Goal: Participate in discussion

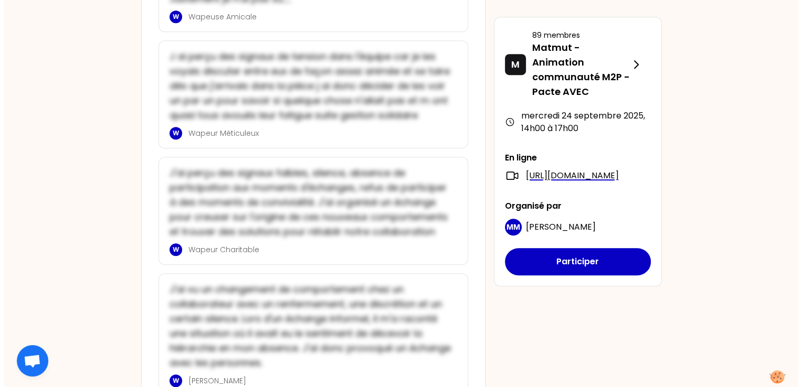
scroll to position [586, 0]
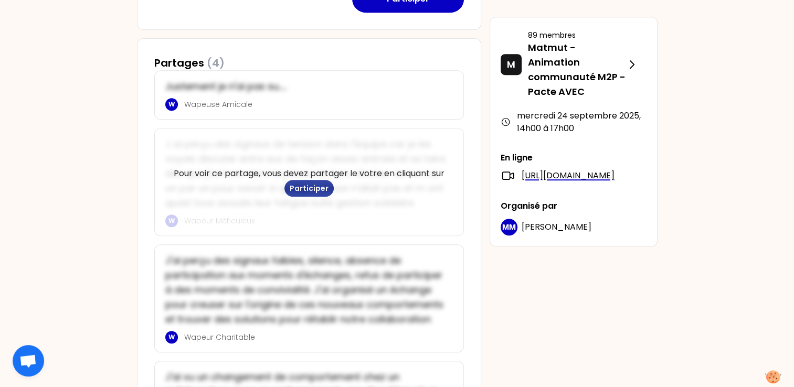
click at [311, 197] on button "Participer" at bounding box center [308, 188] width 49 height 17
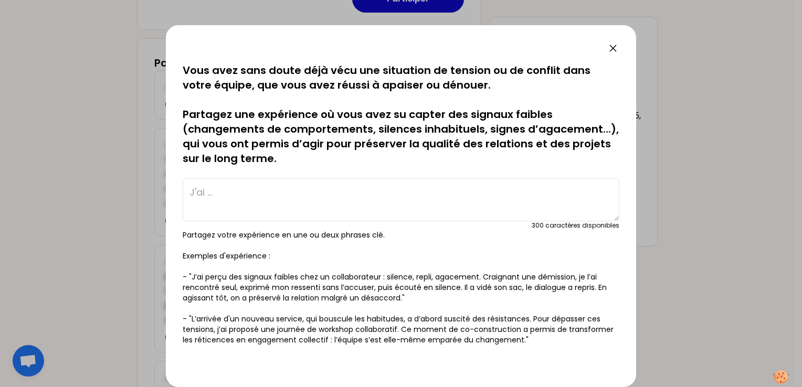
click at [192, 190] on textarea at bounding box center [401, 199] width 437 height 43
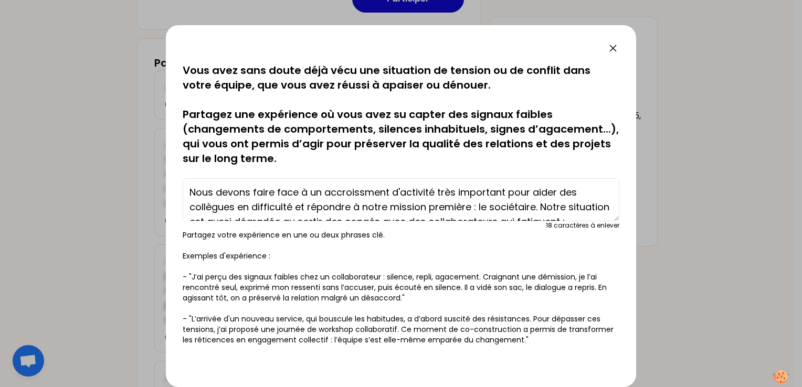
scroll to position [0, 0]
click at [363, 190] on textarea "Nous devons faire face à un accroissment d'activité très important pour aider d…" at bounding box center [401, 199] width 437 height 43
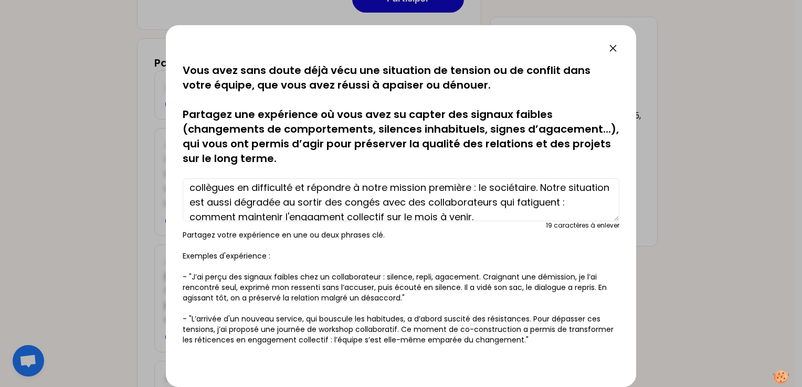
scroll to position [29, 0]
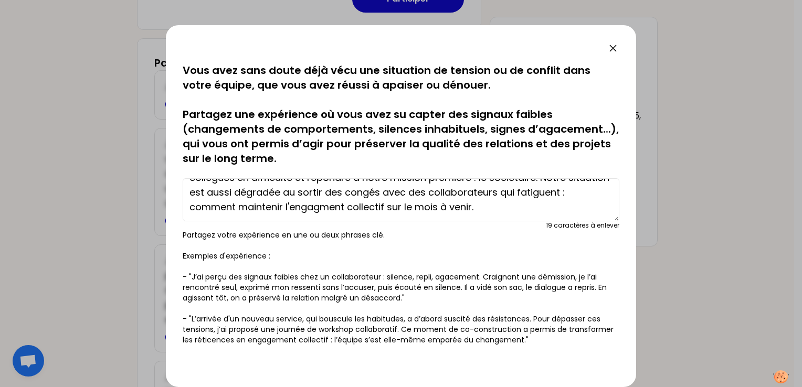
click at [231, 194] on textarea "Nous devons faire face à un accroissement d'activité très important pour aider …" at bounding box center [401, 199] width 437 height 43
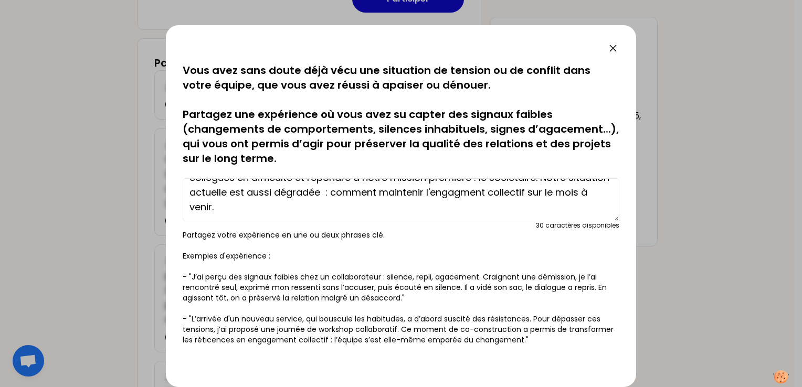
click at [506, 192] on textarea "Nous devons faire face à un accroissement d'activité très important pour aider …" at bounding box center [401, 199] width 437 height 43
click at [264, 206] on textarea "Nous devons faire face à un accroissement d'activité très important pour aider …" at bounding box center [401, 199] width 437 height 43
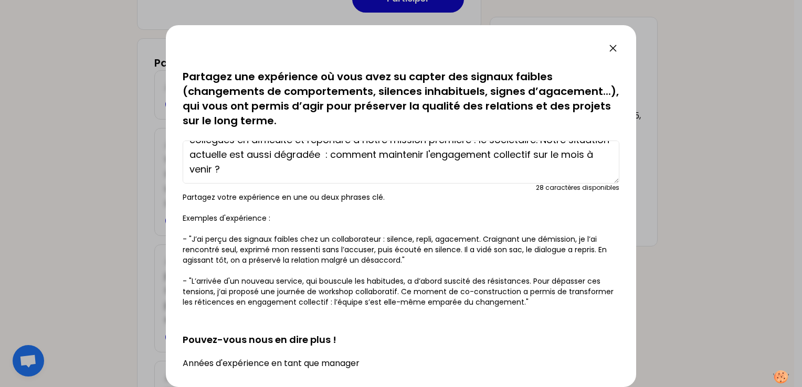
scroll to position [157, 0]
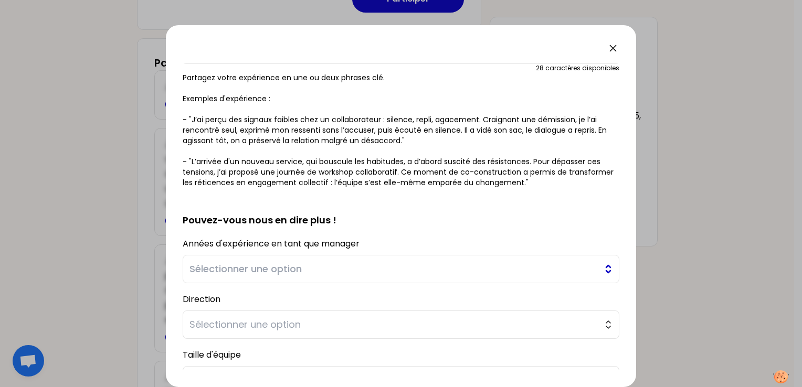
type textarea "Nous devons faire face à un accroissement d'activité très important pour aider …"
click at [600, 268] on button "Sélectionner une option" at bounding box center [401, 269] width 437 height 28
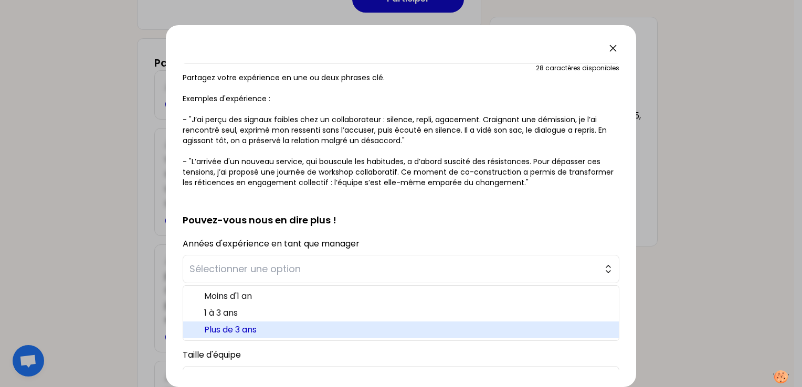
click at [270, 326] on span "Plus de 3 ans" at bounding box center [407, 330] width 406 height 13
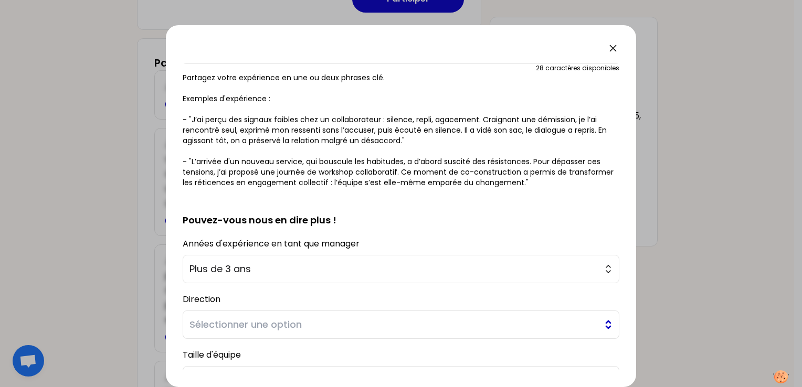
click at [599, 325] on button "Sélectionner une option" at bounding box center [401, 325] width 437 height 28
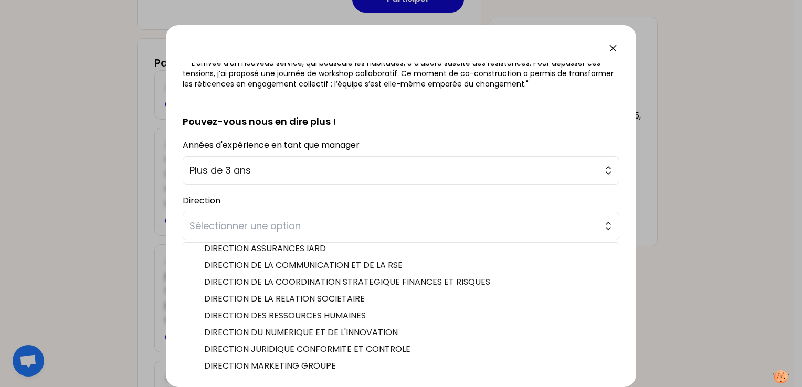
scroll to position [262, 0]
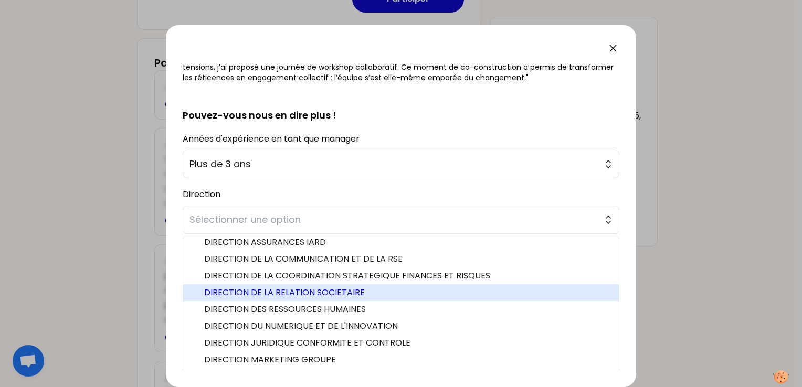
click at [283, 293] on span "DIRECTION DE LA RELATION SOCIETAIRE" at bounding box center [407, 292] width 406 height 13
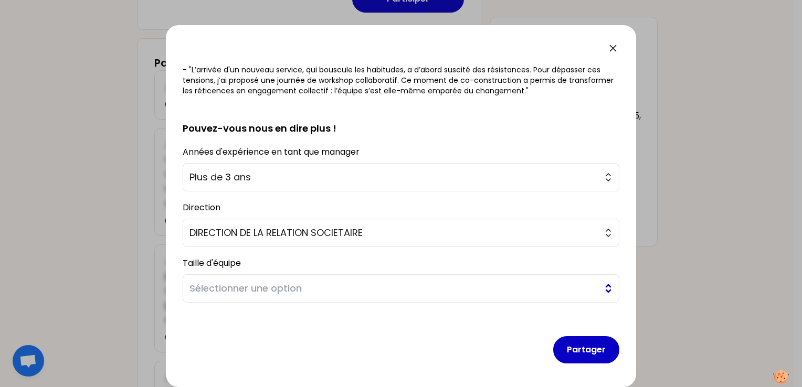
click at [598, 286] on button "Sélectionner une option" at bounding box center [401, 288] width 437 height 28
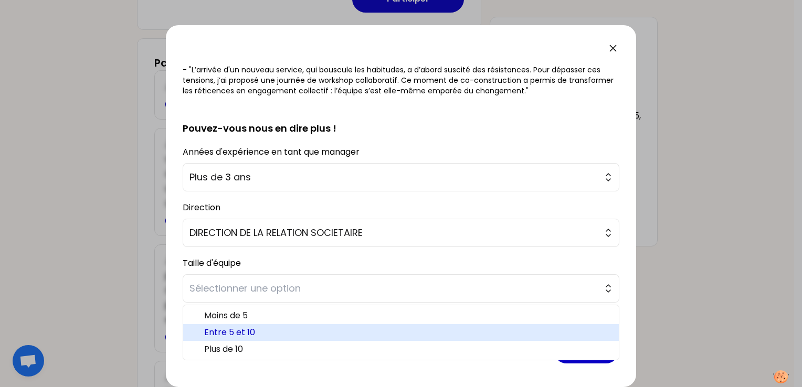
click at [253, 335] on span "Entre 5 et 10" at bounding box center [407, 332] width 406 height 13
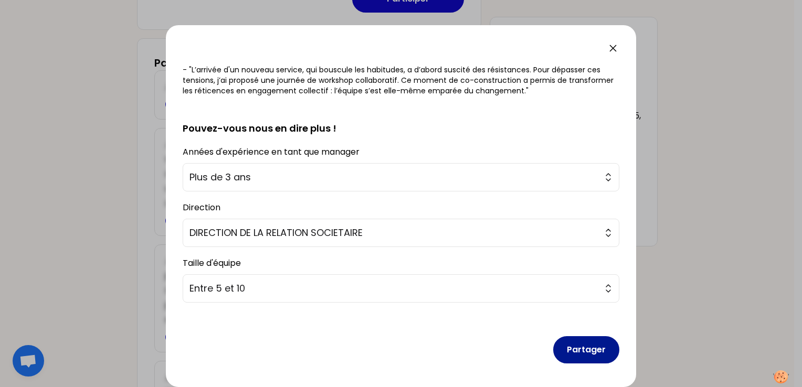
click at [583, 352] on button "Partager" at bounding box center [586, 349] width 66 height 27
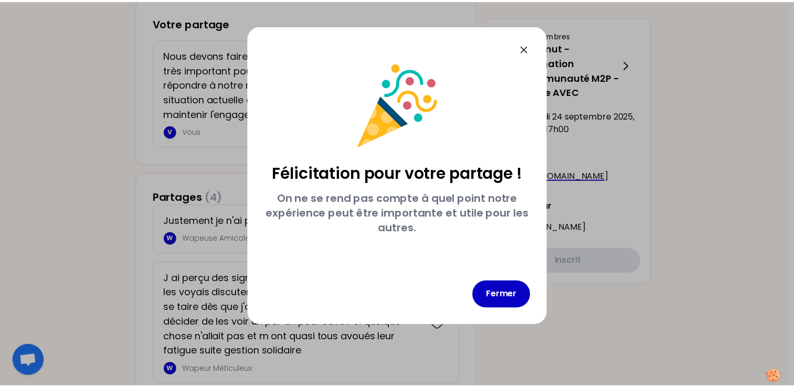
scroll to position [0, 0]
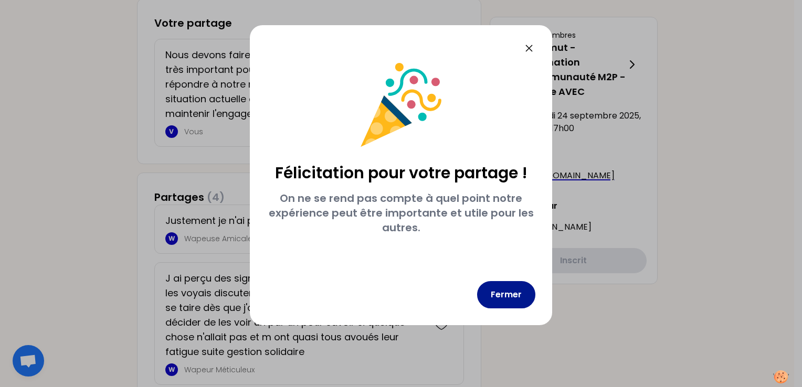
click at [504, 293] on button "Fermer" at bounding box center [506, 294] width 58 height 27
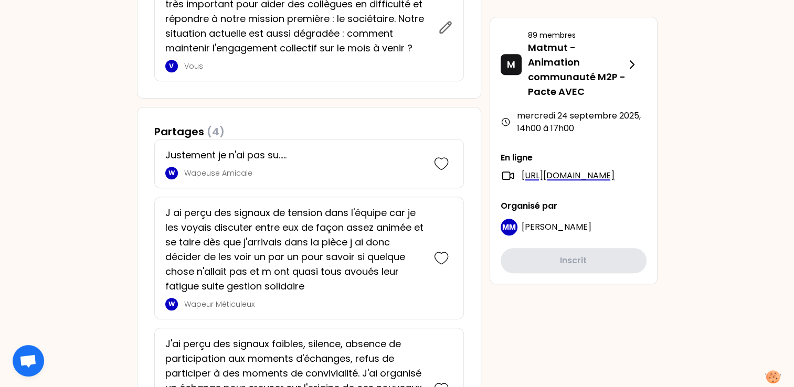
scroll to position [644, 0]
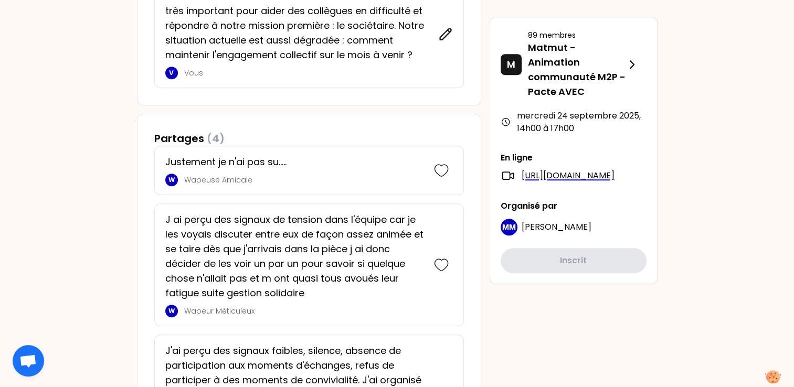
click at [447, 41] on icon at bounding box center [445, 34] width 15 height 15
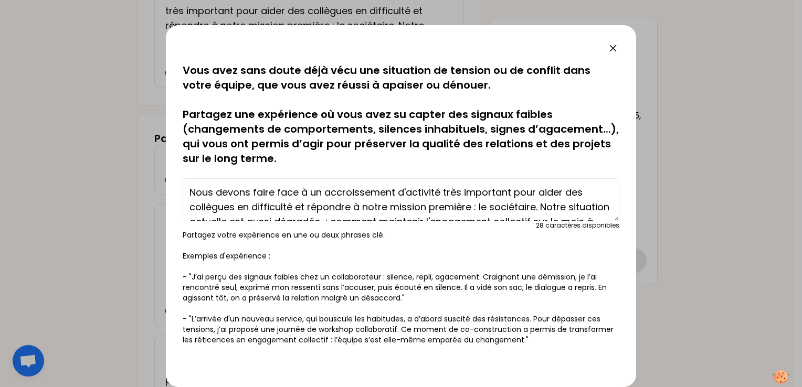
click at [613, 49] on icon at bounding box center [613, 48] width 6 height 6
